Goal: Transaction & Acquisition: Purchase product/service

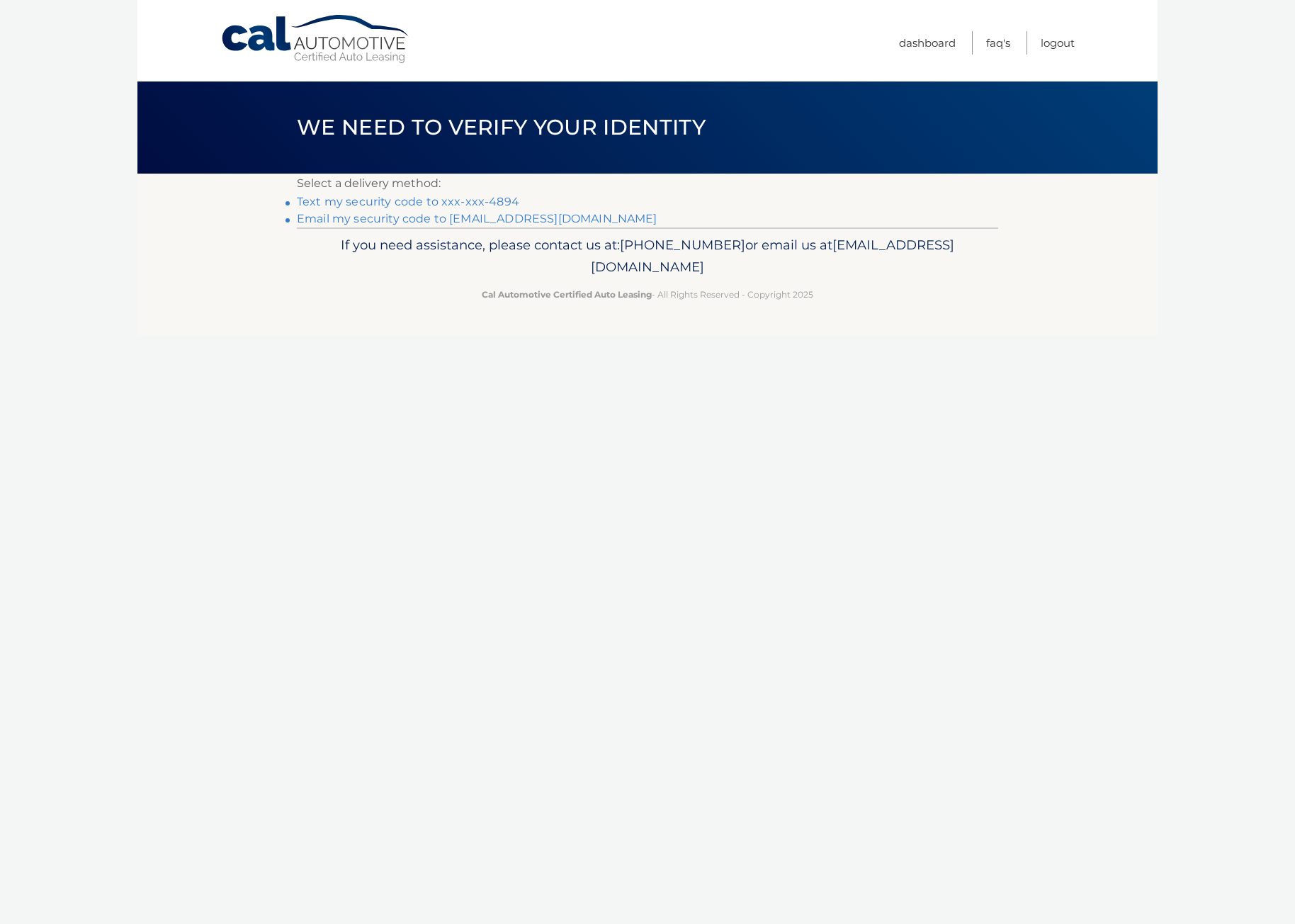
click at [485, 199] on link "Text my security code to xxx-xxx-4894" at bounding box center [407, 201] width 222 height 13
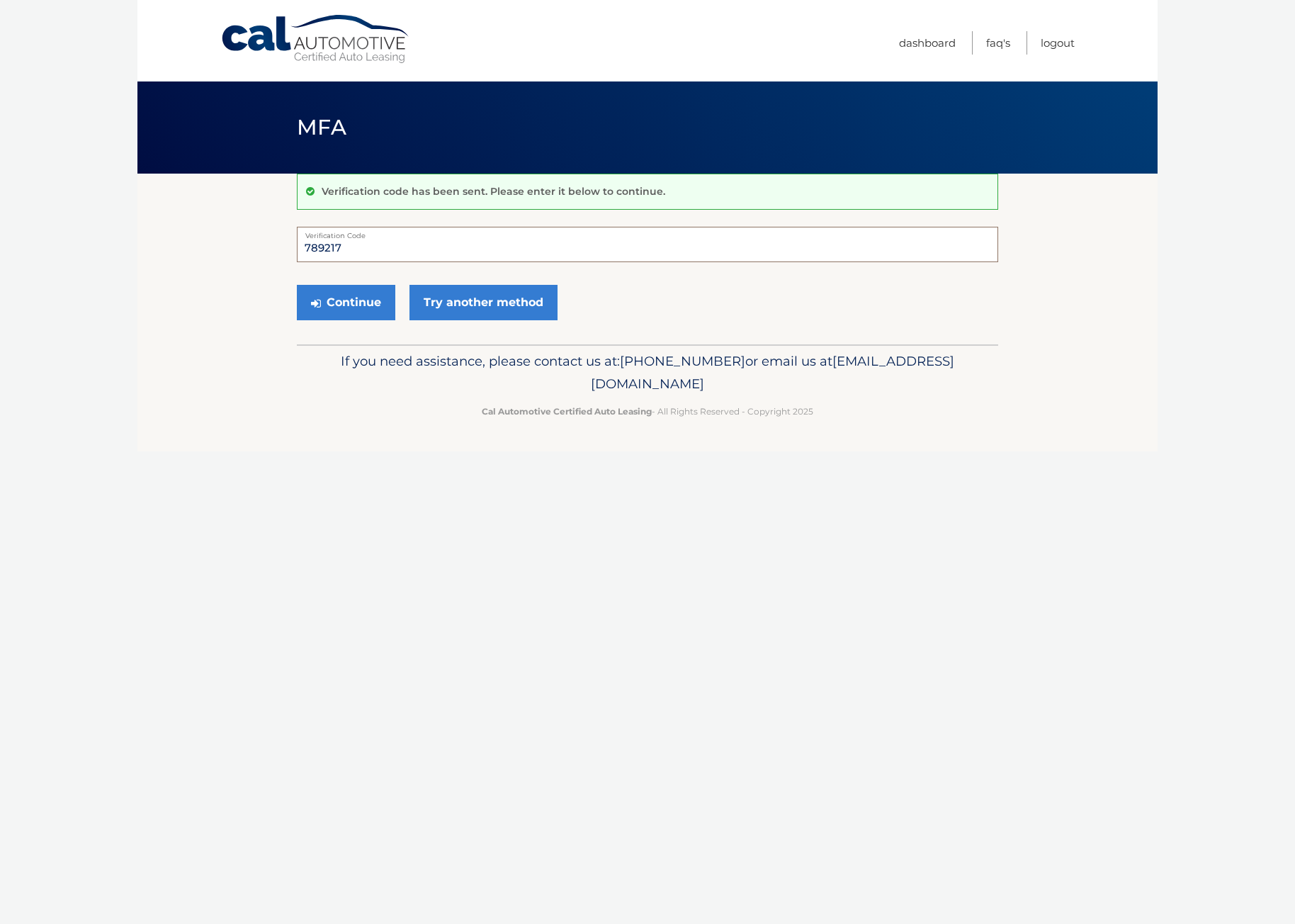
type input "789217"
click at [345, 301] on button "Continue" at bounding box center [345, 301] width 99 height 35
click at [350, 301] on button "Continue" at bounding box center [345, 301] width 99 height 35
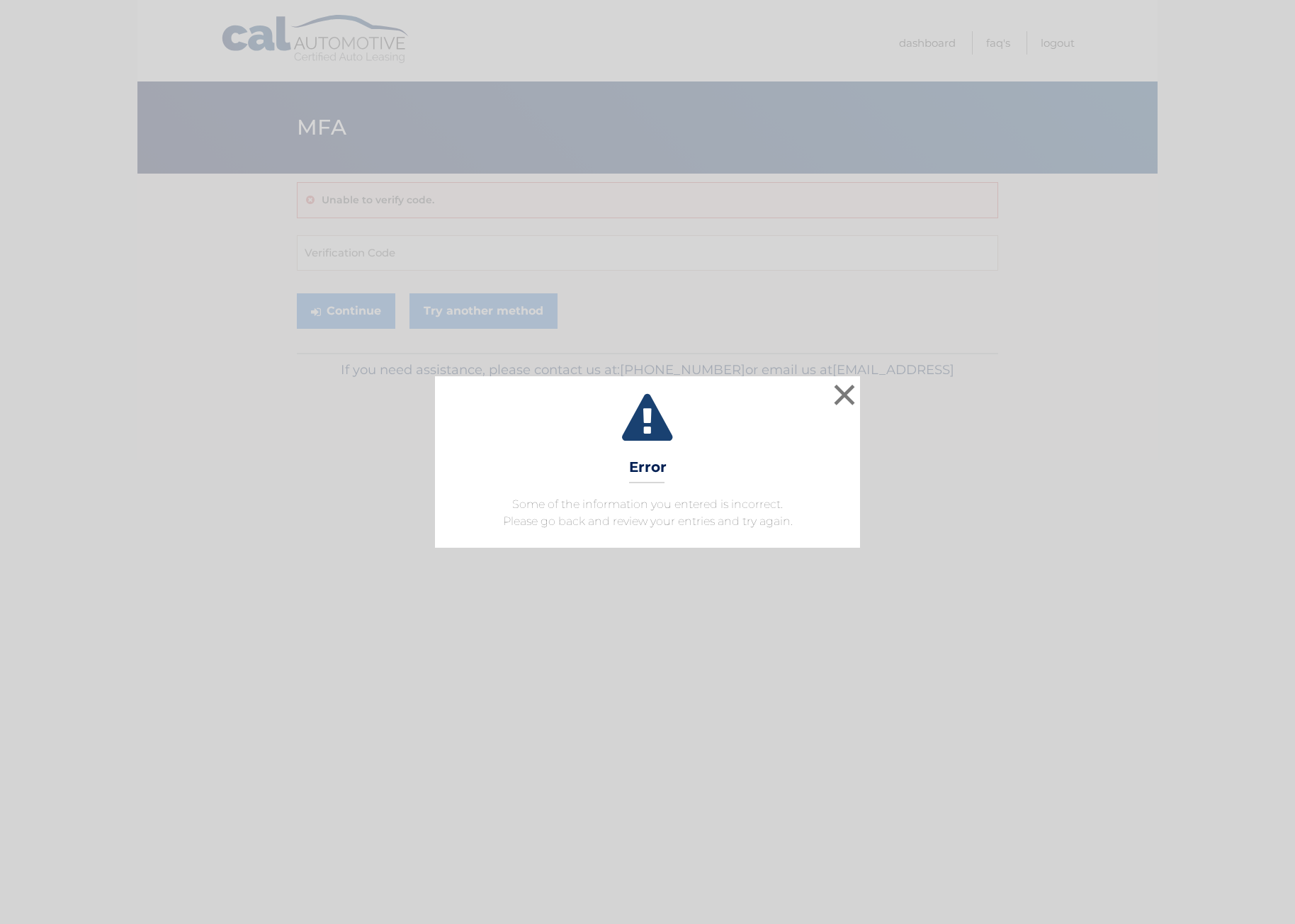
drag, startPoint x: 843, startPoint y: 392, endPoint x: 831, endPoint y: 383, distance: 15.0
click at [841, 388] on button "×" at bounding box center [844, 394] width 28 height 28
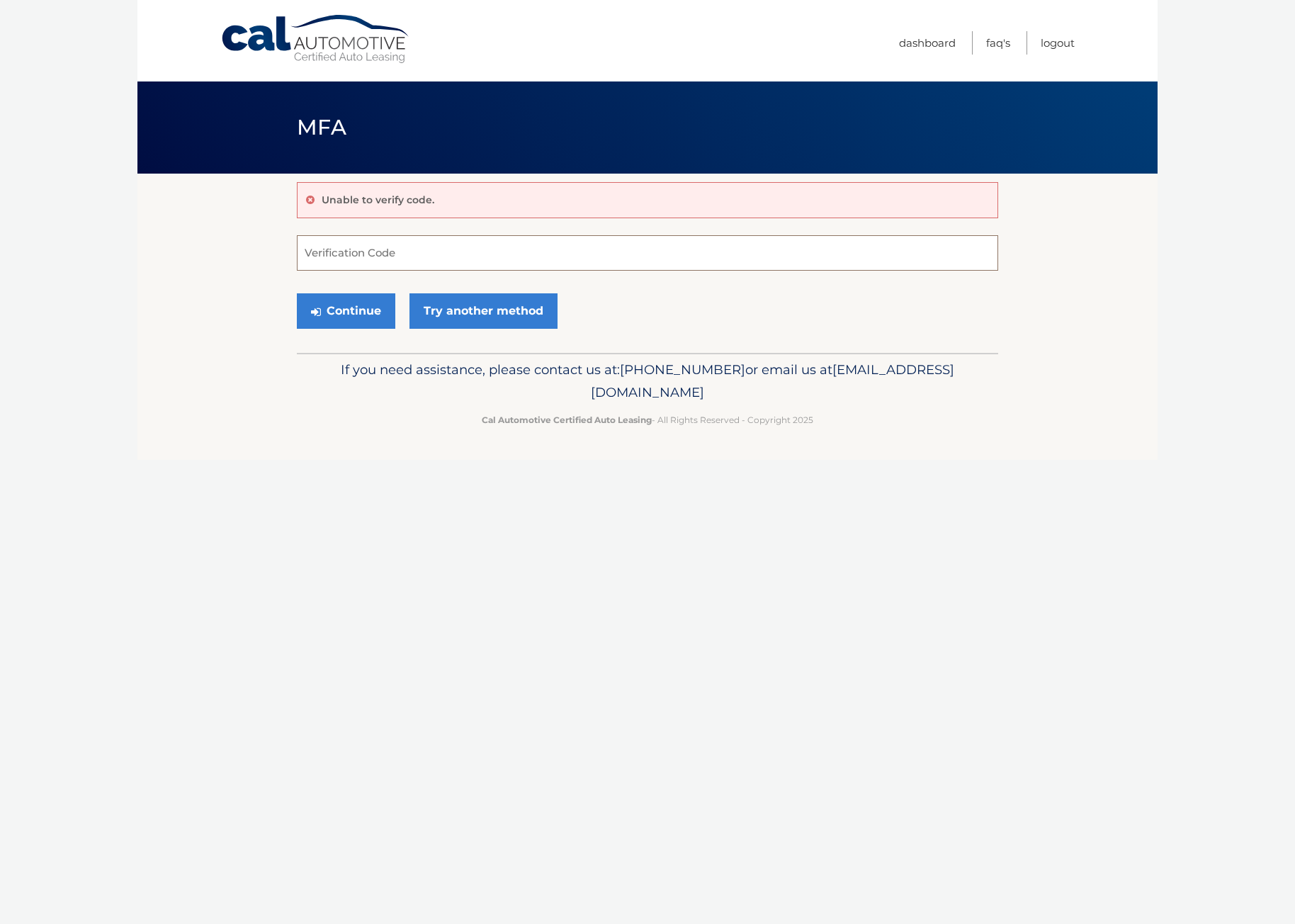
click at [438, 250] on input "Verification Code" at bounding box center [647, 252] width 701 height 35
type input "789217"
click at [343, 310] on button "Continue" at bounding box center [345, 310] width 99 height 35
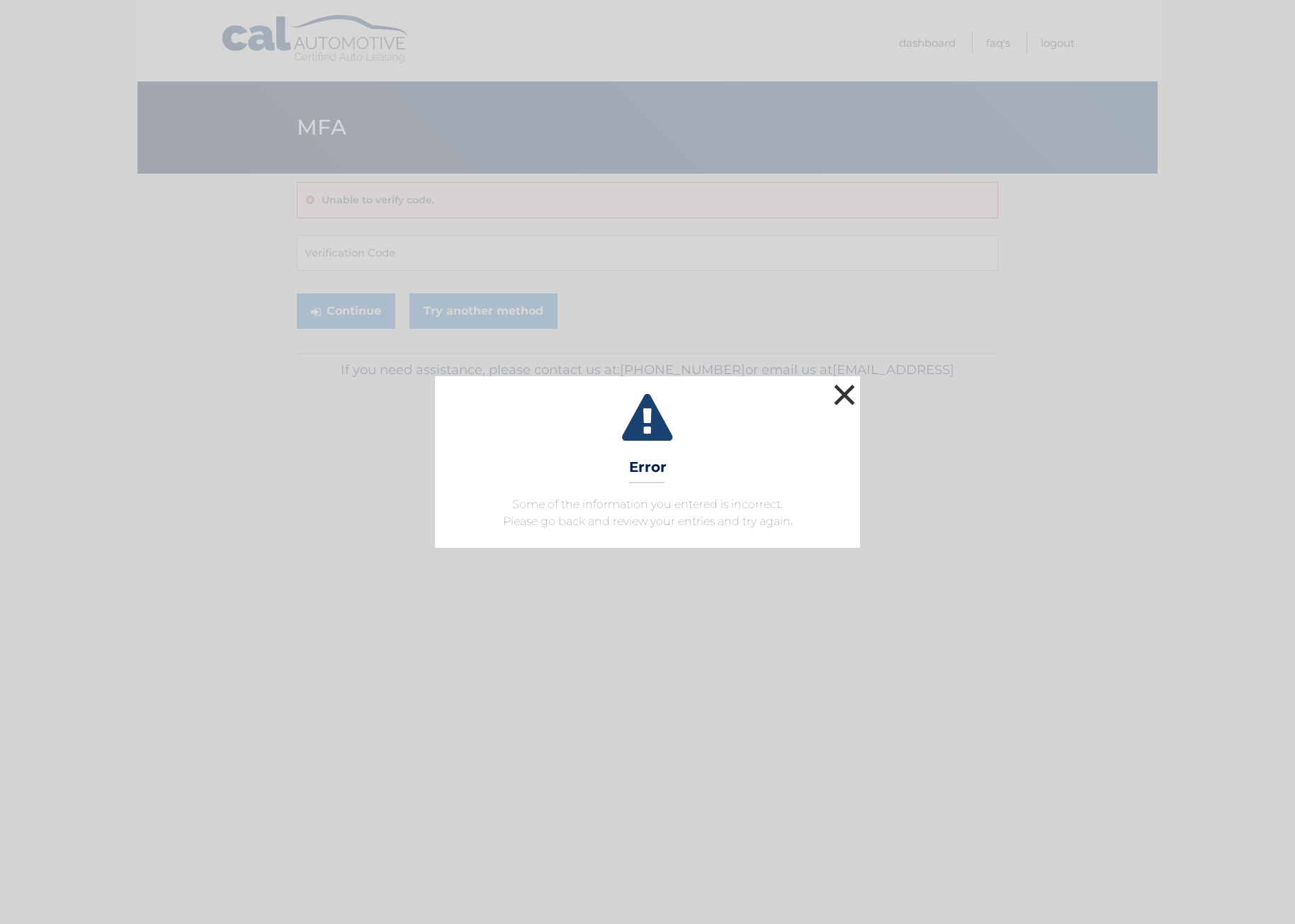
click at [845, 392] on button "×" at bounding box center [844, 394] width 28 height 28
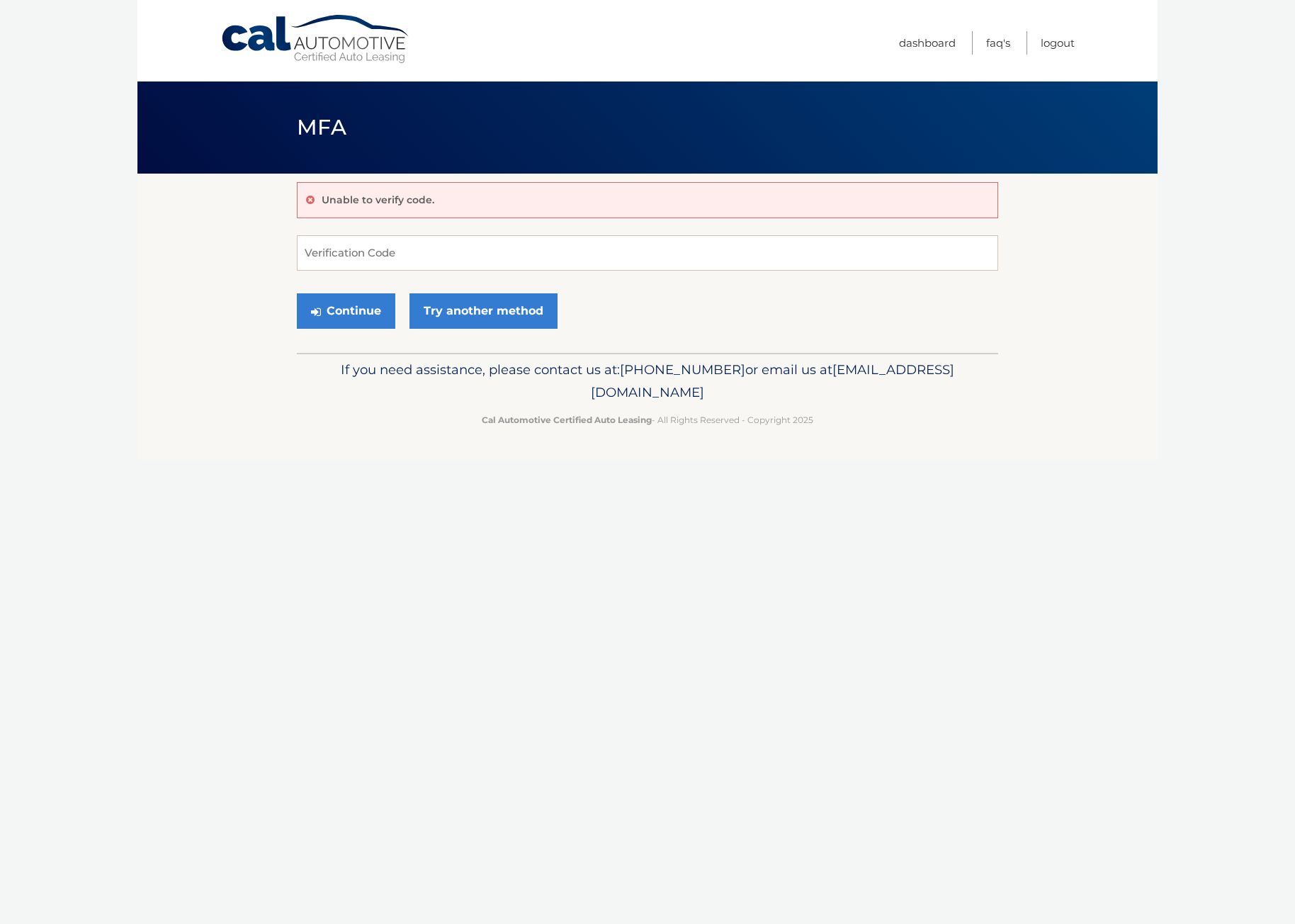
click at [400, 195] on p "Unable to verify code." at bounding box center [377, 200] width 113 height 13
click at [267, 35] on link "Cal Automotive" at bounding box center [316, 39] width 192 height 50
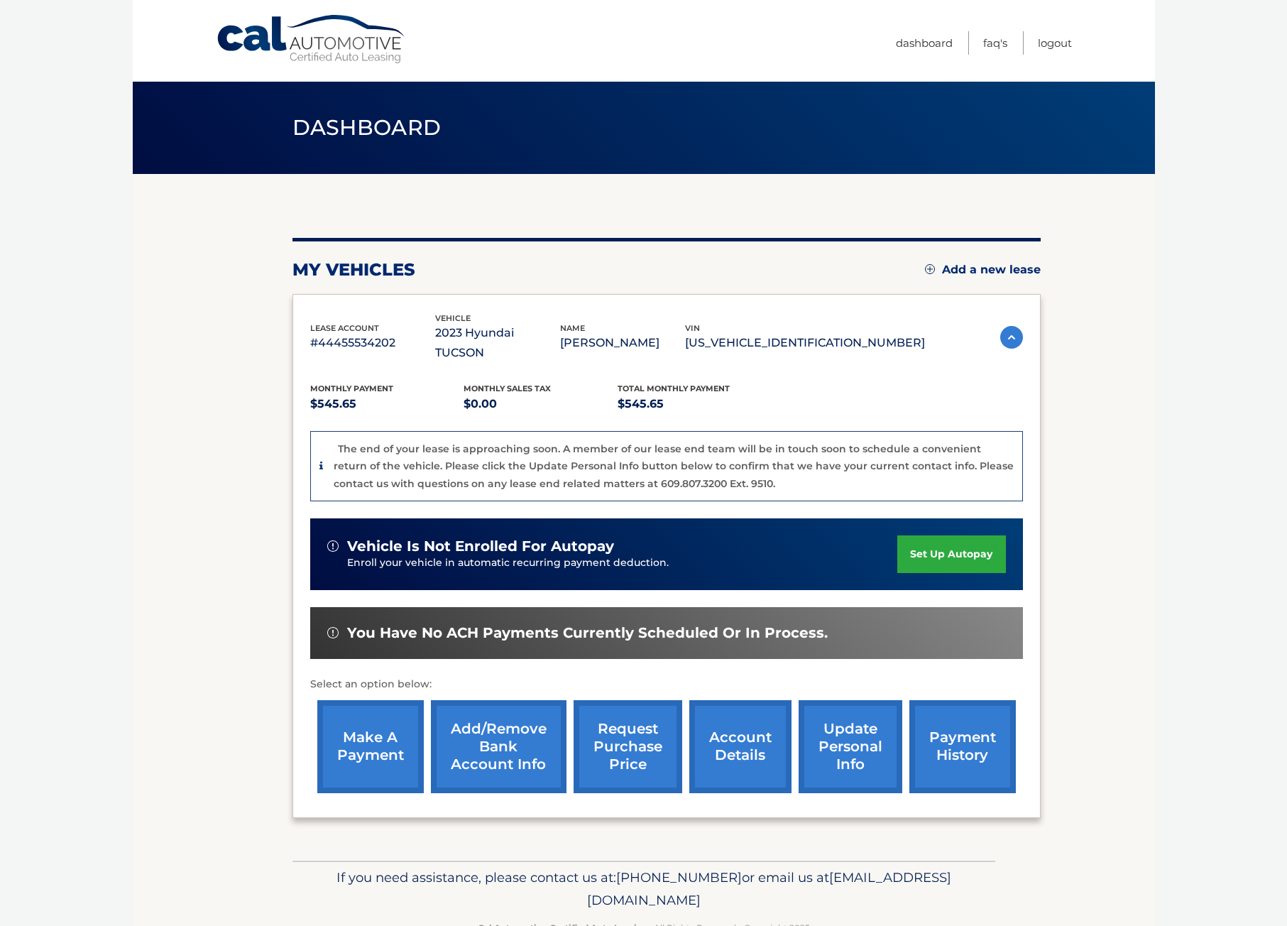
click at [371, 724] on link "make a payment" at bounding box center [370, 746] width 106 height 93
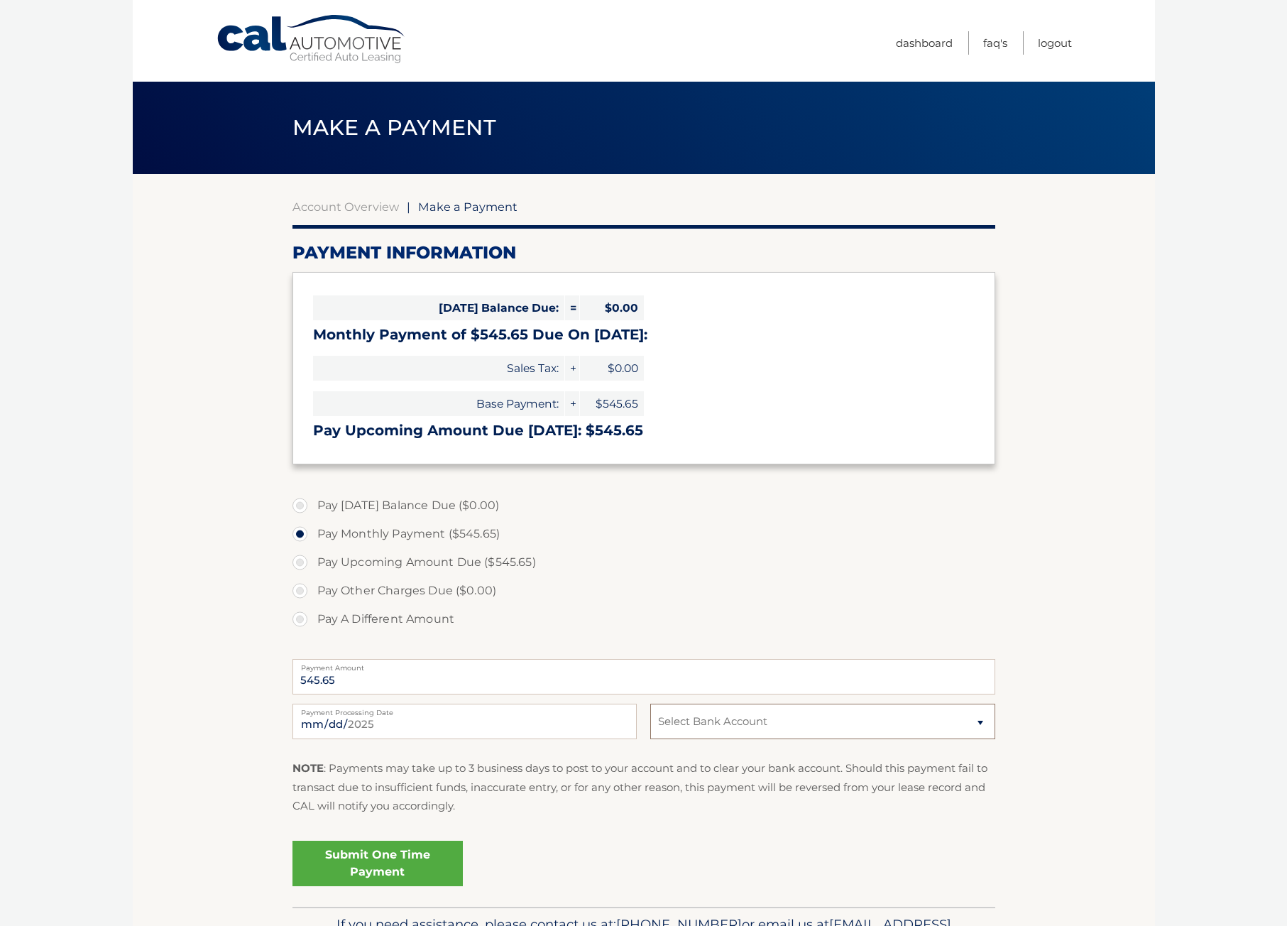
select select "ZDJmZjM5ODUtMDEyMC00MmEyLWIwYzctODdiNTM3NmM1YTkz"
click at [395, 858] on link "Submit One Time Payment" at bounding box center [377, 862] width 170 height 45
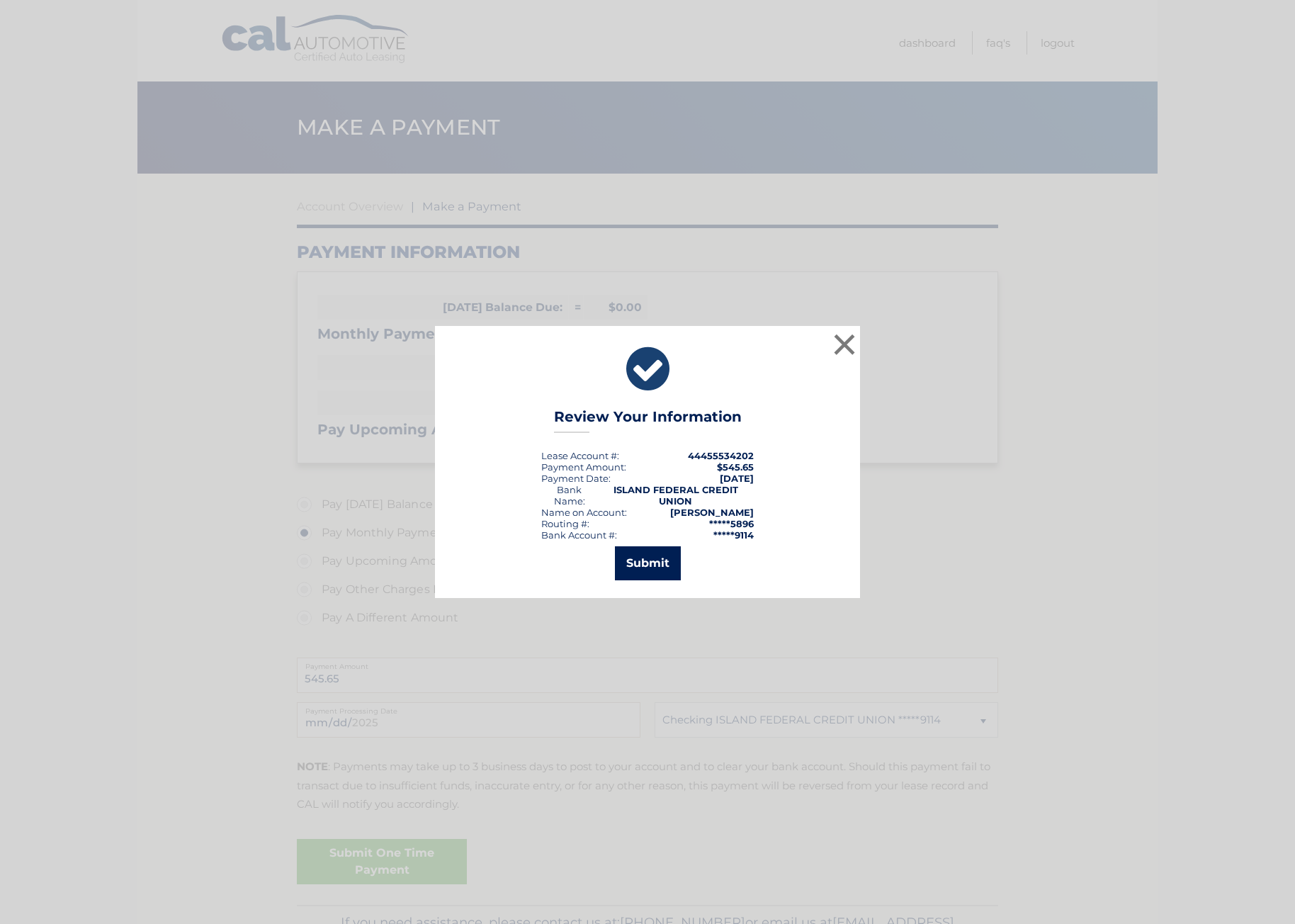
click at [656, 563] on button "Submit" at bounding box center [648, 563] width 66 height 34
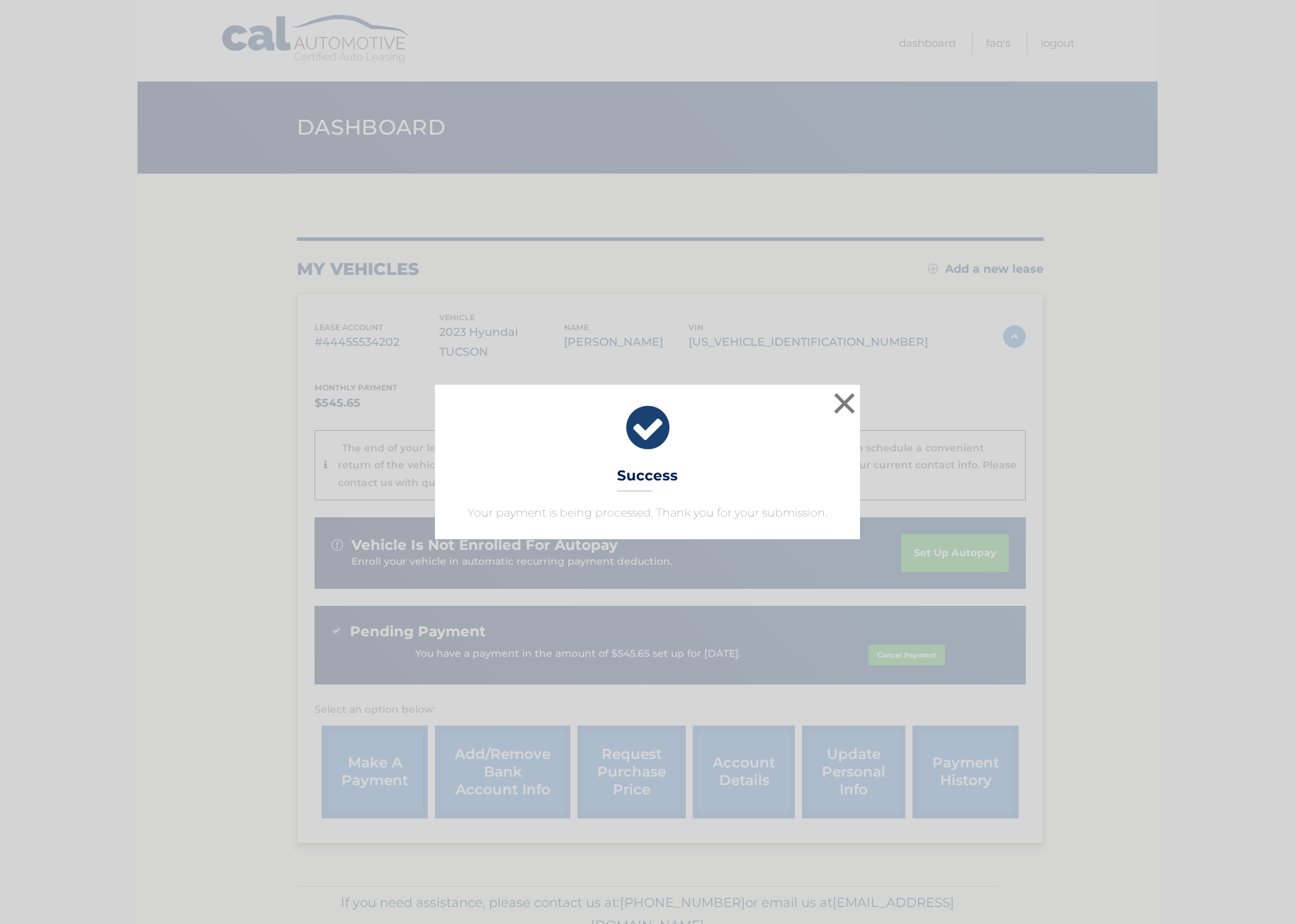
drag, startPoint x: 678, startPoint y: 508, endPoint x: 699, endPoint y: 501, distance: 22.1
click at [677, 508] on p "Your payment is being processed. Thank you for your submission." at bounding box center [648, 512] width 389 height 17
click at [843, 403] on button "×" at bounding box center [844, 403] width 28 height 28
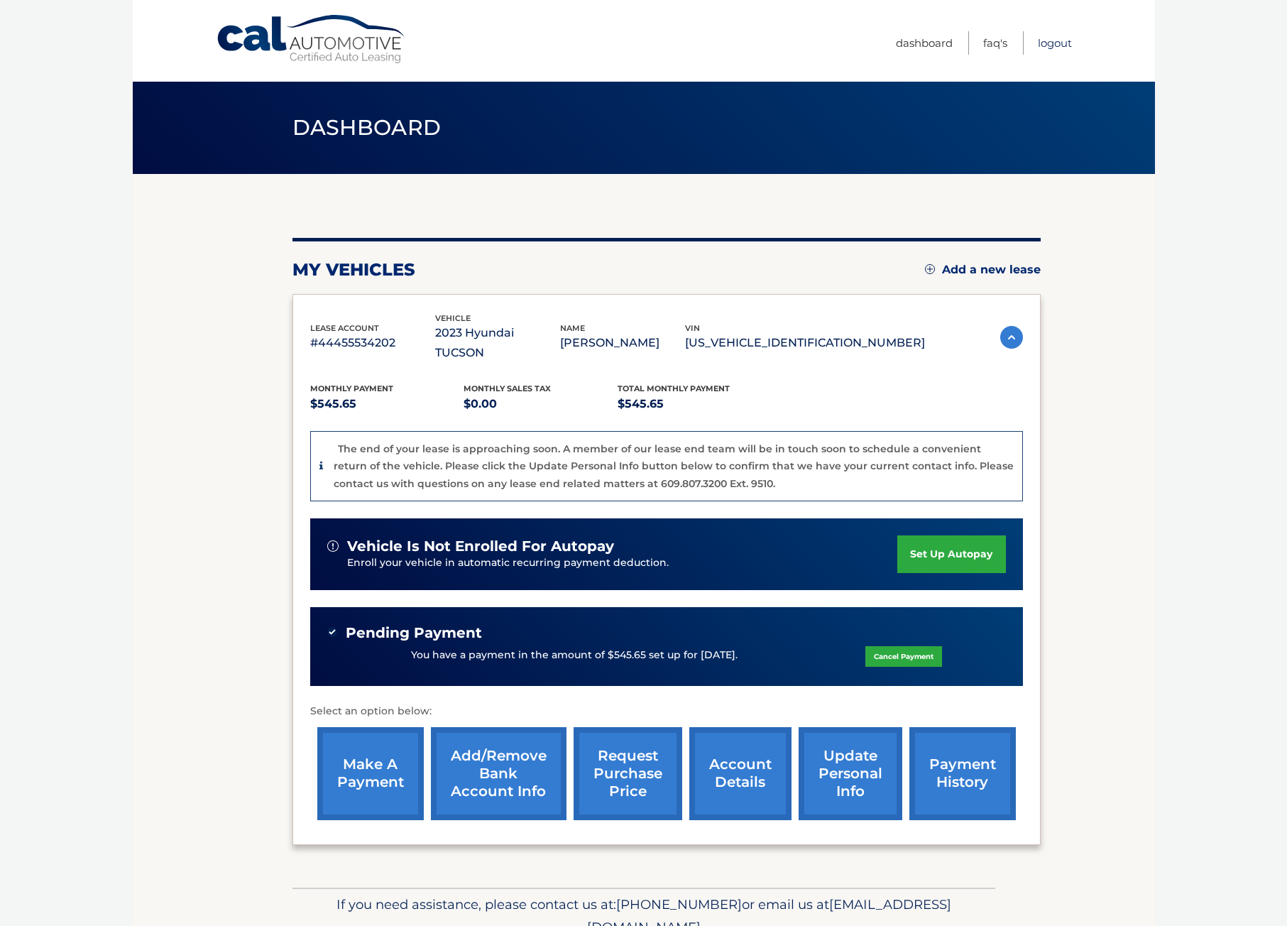
click at [1058, 44] on link "Logout" at bounding box center [1055, 42] width 34 height 23
